Goal: Transaction & Acquisition: Obtain resource

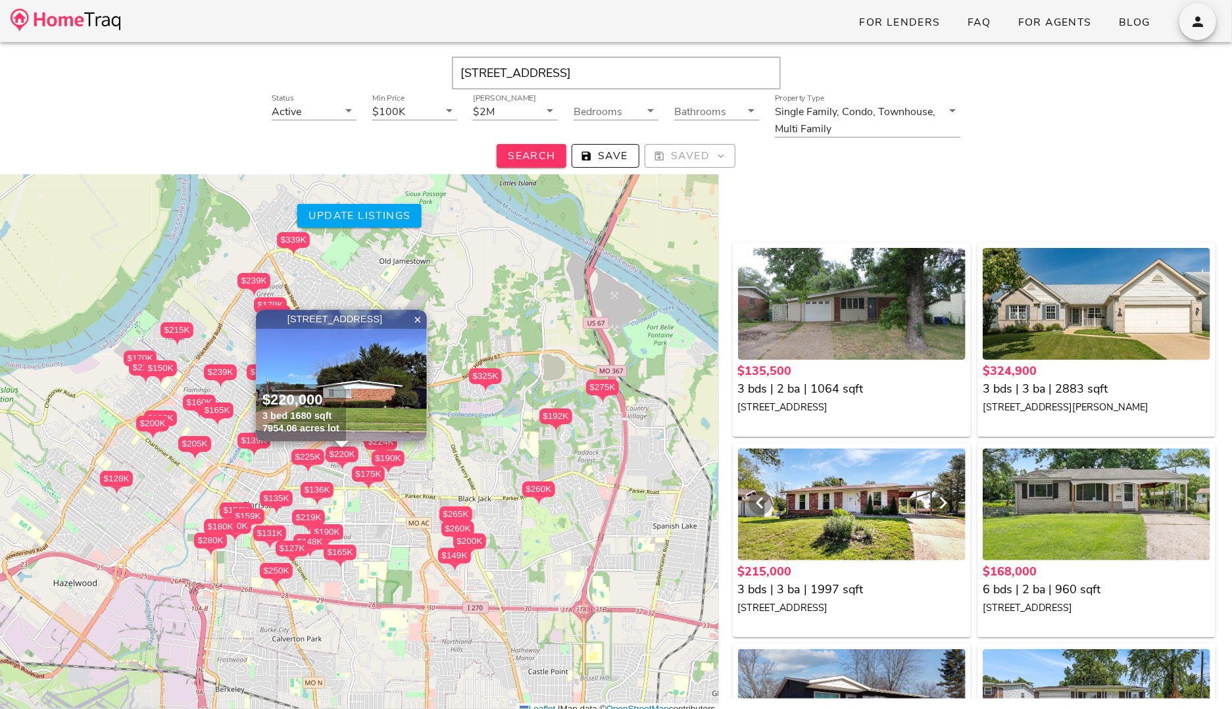
click at [873, 504] on div at bounding box center [852, 505] width 228 height 112
click at [844, 526] on div at bounding box center [852, 505] width 228 height 112
